Goal: Task Accomplishment & Management: Complete application form

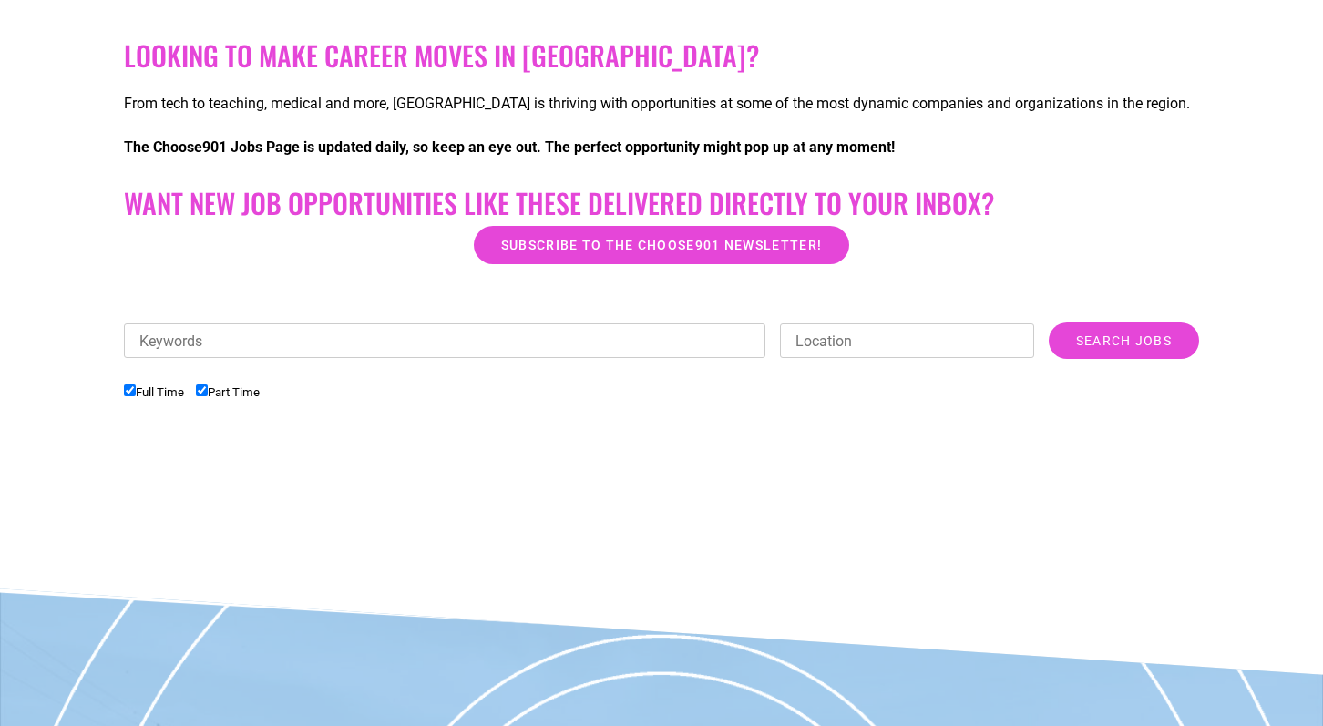
scroll to position [450, 0]
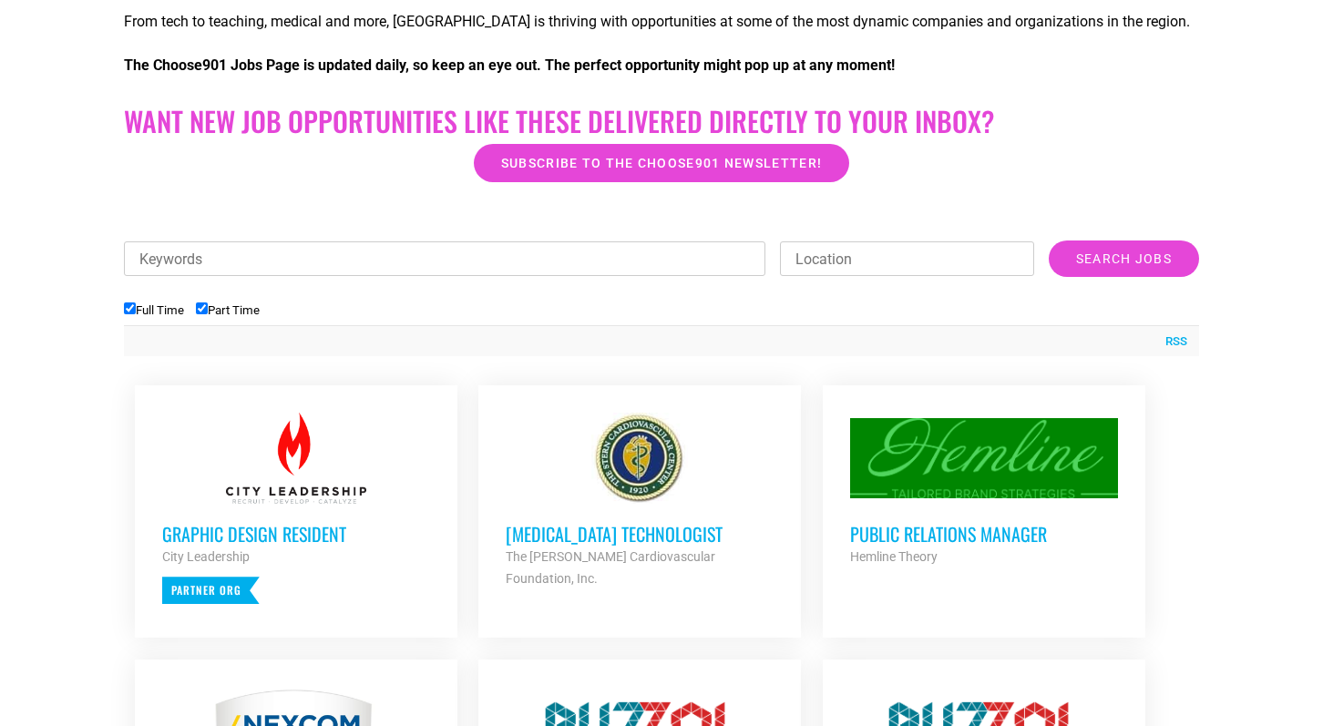
click at [208, 309] on input "Part Time" at bounding box center [202, 309] width 12 height 12
checkbox input "false"
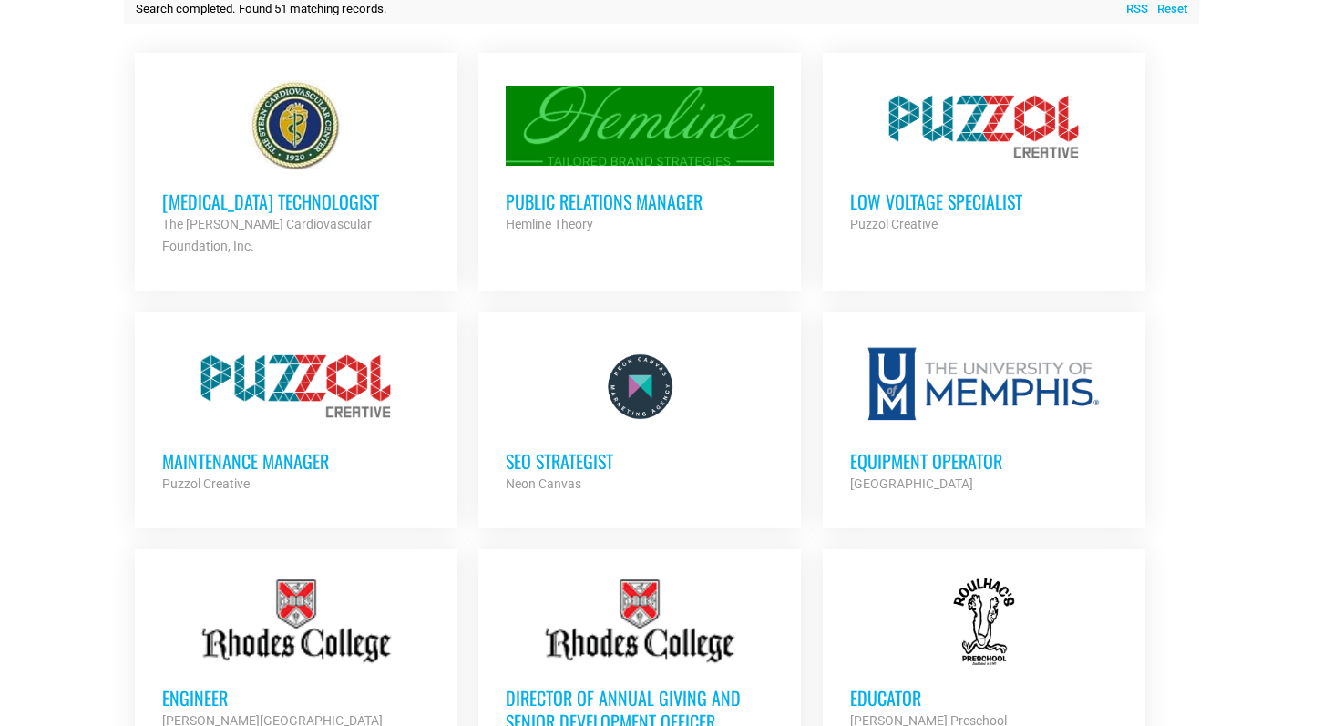
scroll to position [785, 0]
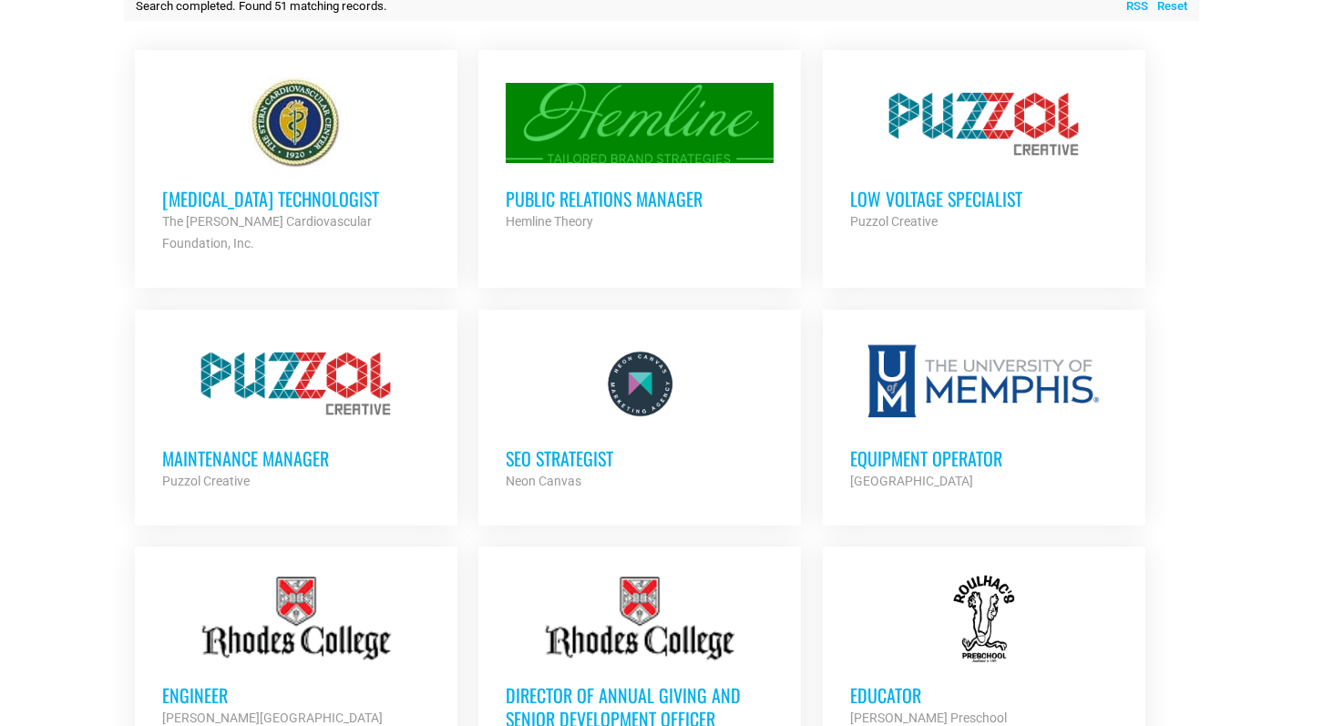
click at [208, 352] on div at bounding box center [296, 382] width 268 height 91
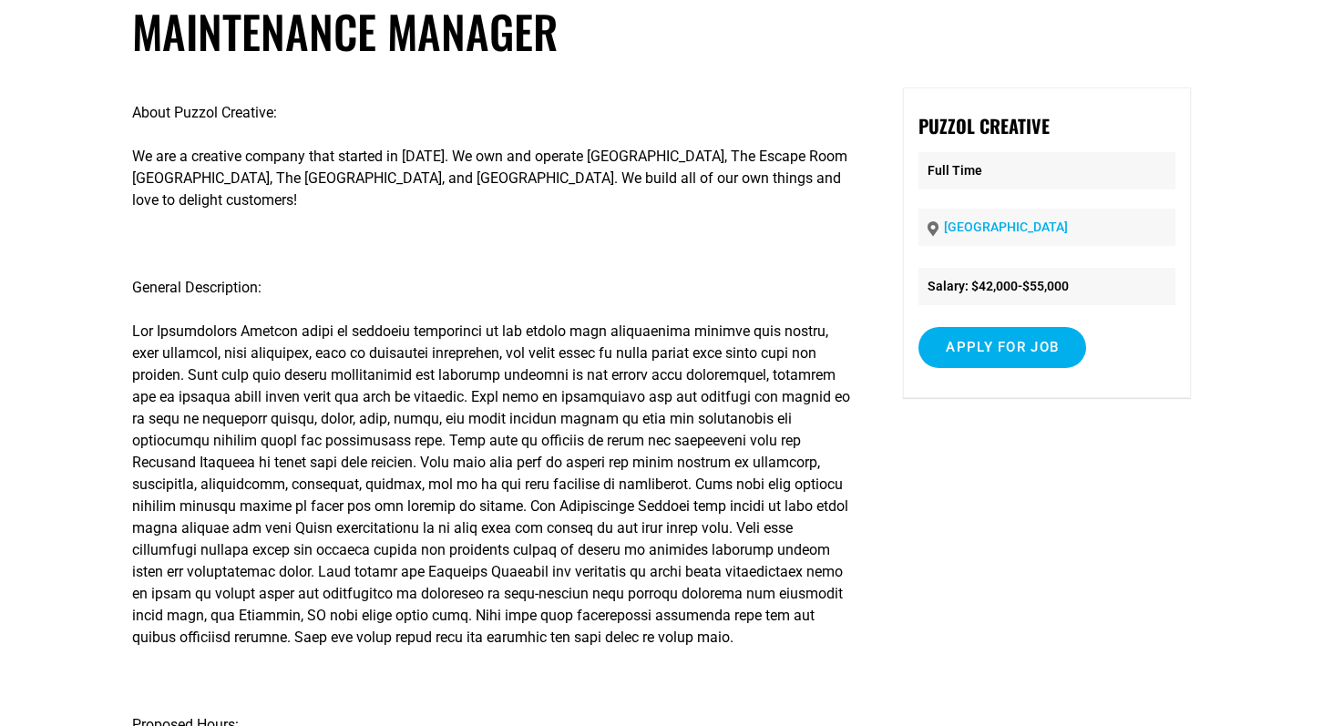
scroll to position [118, 0]
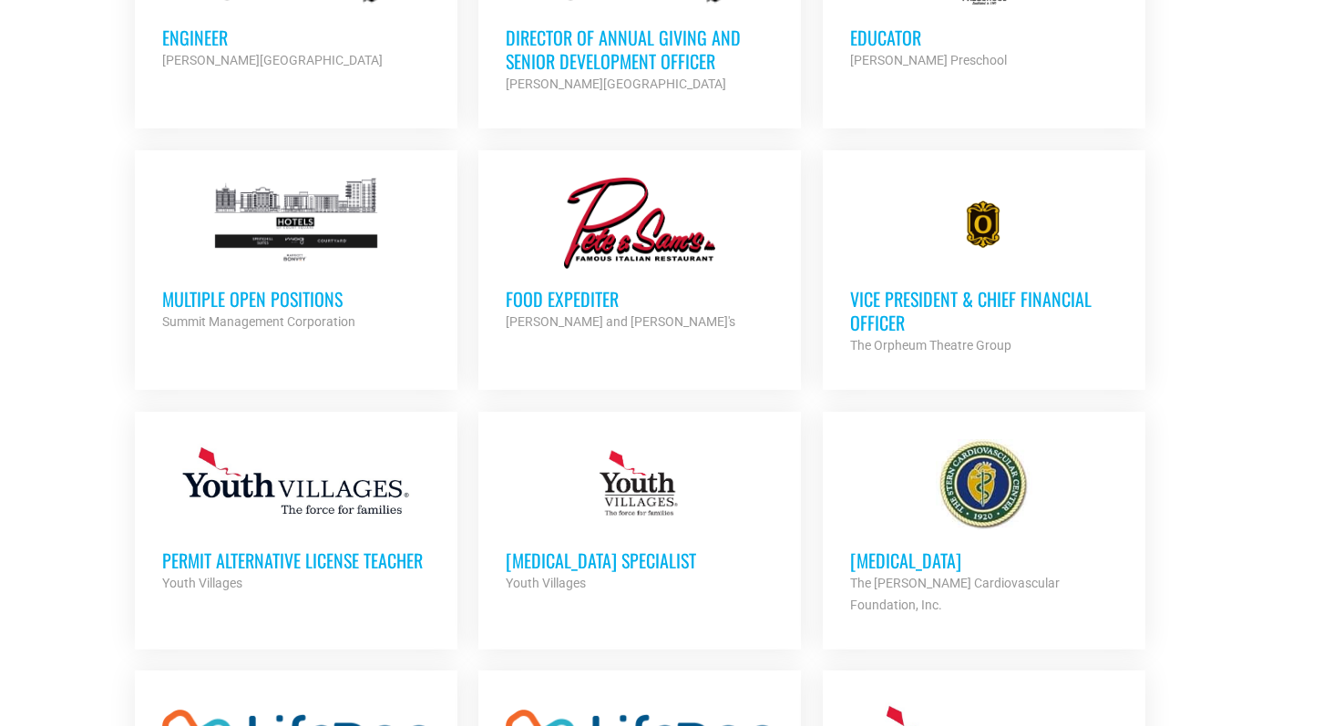
scroll to position [1453, 0]
